Goal: Information Seeking & Learning: Learn about a topic

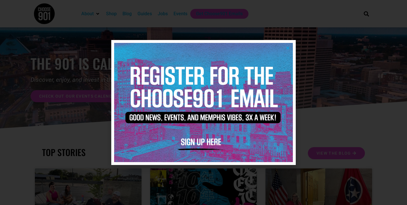
click at [289, 47] on icon "Close" at bounding box center [288, 48] width 4 height 4
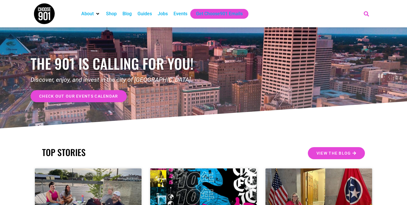
click at [368, 13] on icon "Search" at bounding box center [367, 14] width 10 height 10
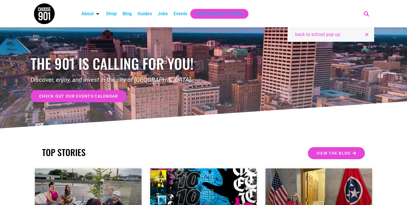
type input "back to school pop up"
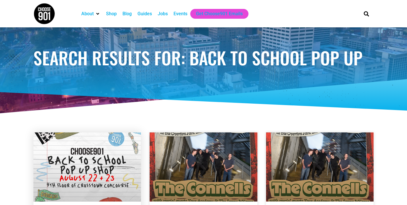
scroll to position [30, 0]
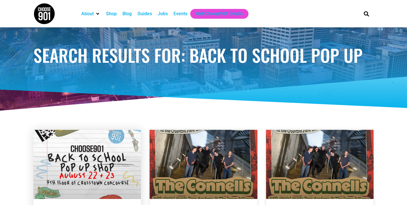
click at [81, 157] on link at bounding box center [87, 164] width 108 height 69
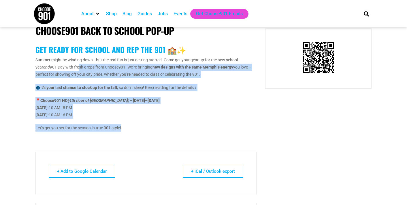
scroll to position [296, 0]
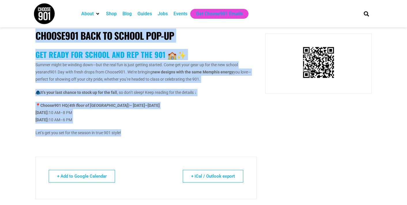
drag, startPoint x: 128, startPoint y: 120, endPoint x: 36, endPoint y: 41, distance: 121.5
click at [36, 41] on div "Choose901 Back to School Pop-Up Get Ready for School and Rep the 901 🏫✨ Summer …" at bounding box center [145, 86] width 221 height 136
copy div "Choose901 Back to School Pop-Up Get Ready for School and Rep the 901 🏫✨ Summer …"
